Goal: Information Seeking & Learning: Learn about a topic

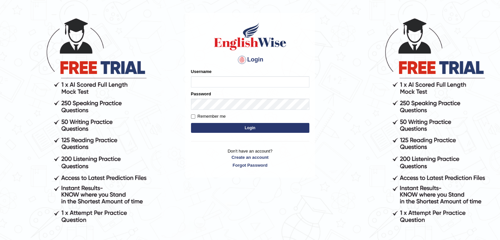
scroll to position [33, 0]
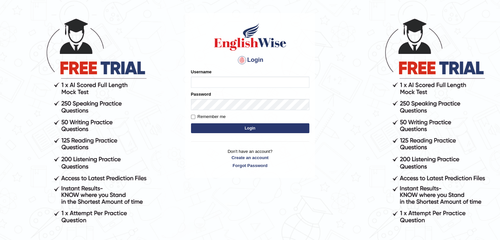
type input "17Lani"
click at [193, 116] on input "Remember me" at bounding box center [193, 117] width 4 height 4
checkbox input "true"
click at [221, 129] on button "Login" at bounding box center [250, 128] width 118 height 10
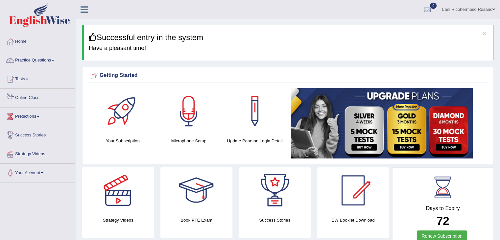
click at [44, 99] on link "Online Class" at bounding box center [37, 97] width 75 height 16
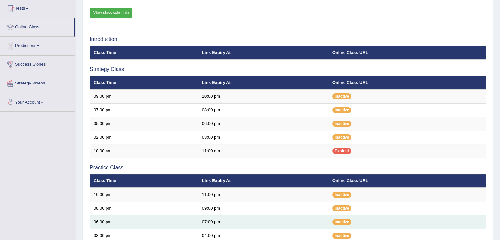
scroll to position [33, 0]
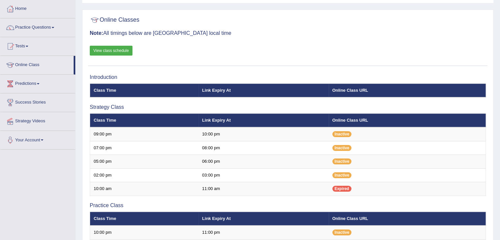
click at [115, 52] on link "View class schedule" at bounding box center [111, 51] width 43 height 10
click at [46, 30] on link "Practice Questions" at bounding box center [37, 26] width 75 height 16
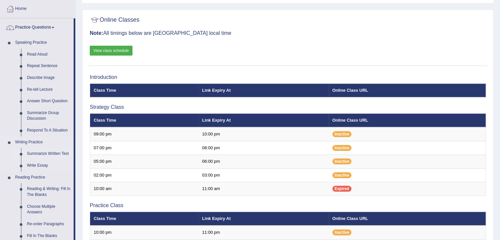
click at [55, 154] on link "Summarize Written Text" at bounding box center [49, 154] width 50 height 12
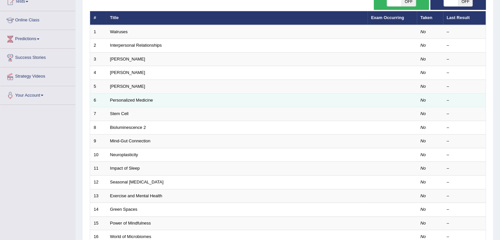
scroll to position [99, 0]
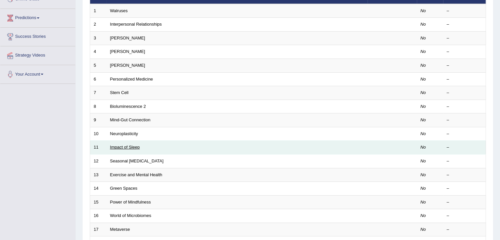
click at [135, 146] on link "Impact of Sleep" at bounding box center [125, 147] width 30 height 5
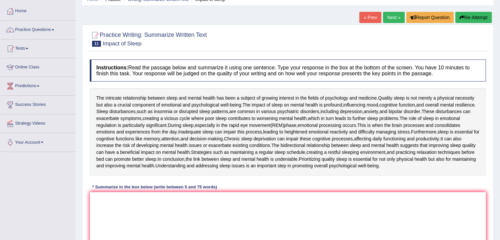
scroll to position [33, 0]
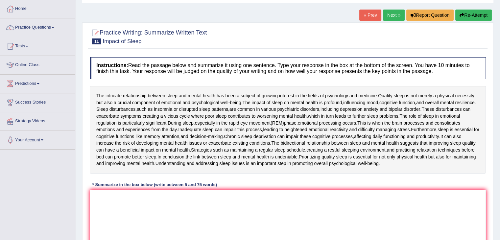
drag, startPoint x: 93, startPoint y: 93, endPoint x: 109, endPoint y: 95, distance: 15.6
click at [109, 95] on div "The intricate relationship between sleep and mental health has been a subject o…" at bounding box center [288, 130] width 397 height 88
click at [107, 204] on textarea at bounding box center [288, 222] width 397 height 64
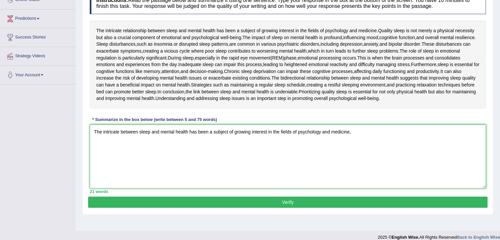
scroll to position [99, 0]
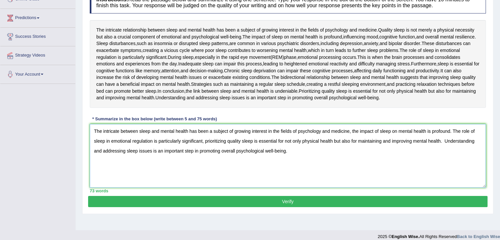
type textarea "The intricate between sleep and mental health has been a subject of growing int…"
click at [261, 202] on button "Verify" at bounding box center [288, 201] width 400 height 11
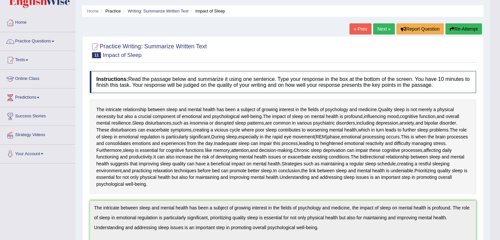
scroll to position [11, 0]
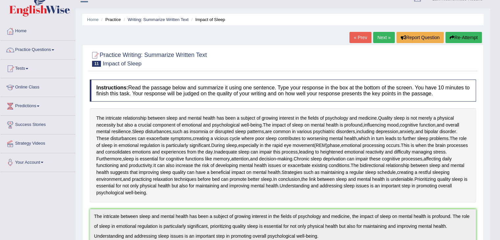
click at [93, 63] on span "11" at bounding box center [96, 64] width 9 height 6
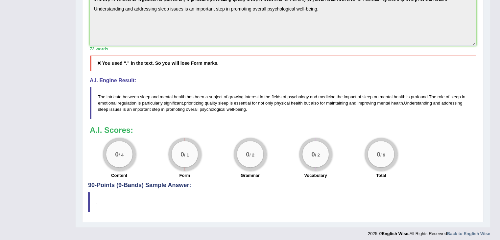
scroll to position [241, 0]
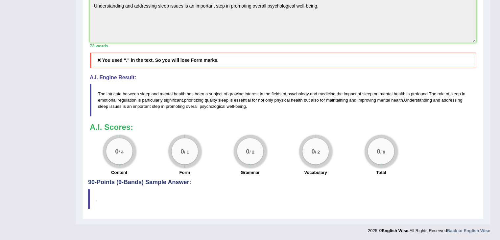
click at [129, 64] on h5 "You used “." in the text. So you will lose Form marks." at bounding box center [283, 60] width 387 height 15
click at [100, 60] on icon at bounding box center [99, 60] width 6 height 5
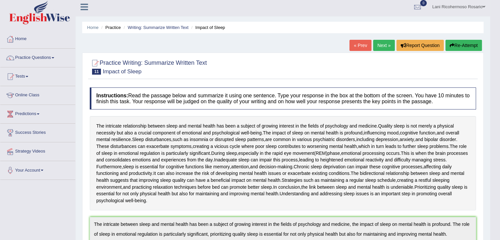
scroll to position [0, 0]
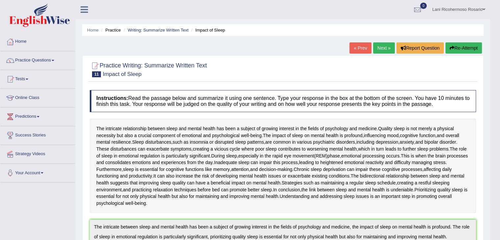
click at [463, 48] on button "Re-Attempt" at bounding box center [464, 47] width 37 height 11
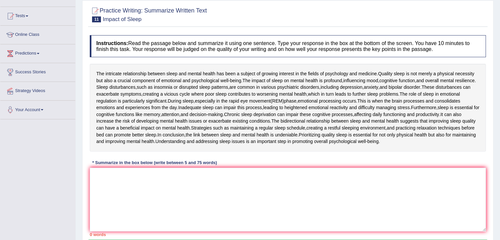
scroll to position [66, 0]
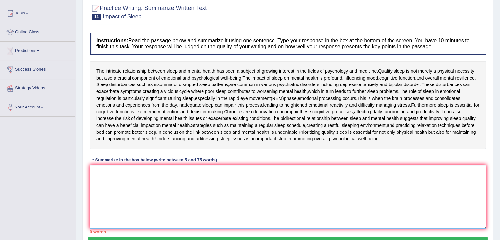
click at [108, 171] on textarea at bounding box center [288, 197] width 397 height 64
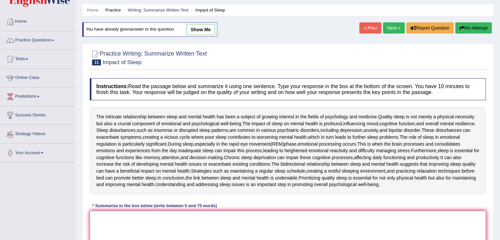
scroll to position [7, 0]
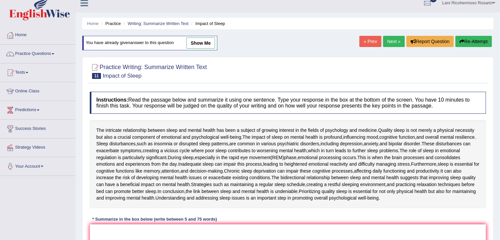
click at [197, 43] on link "show me" at bounding box center [201, 43] width 29 height 11
type textarea "The intricate between sleep and mental health has been a subject of growing int…"
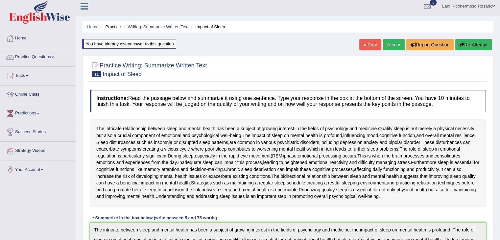
scroll to position [0, 0]
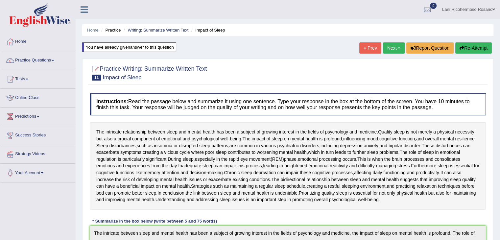
click at [145, 46] on div "You have already given answer to this question" at bounding box center [129, 47] width 94 height 10
click at [95, 79] on span "11" at bounding box center [96, 78] width 9 height 6
click at [203, 31] on li "Impact of Sleep" at bounding box center [208, 30] width 36 height 6
click at [167, 32] on link "Writing: Summarize Written Text" at bounding box center [158, 30] width 61 height 5
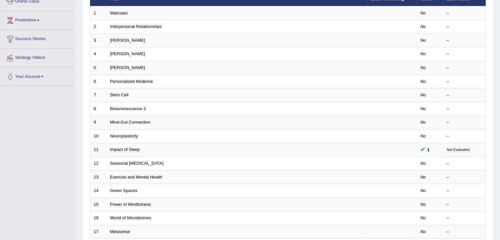
scroll to position [99, 0]
